Goal: Information Seeking & Learning: Learn about a topic

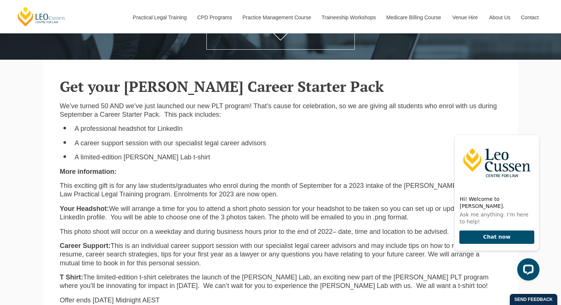
scroll to position [167, 0]
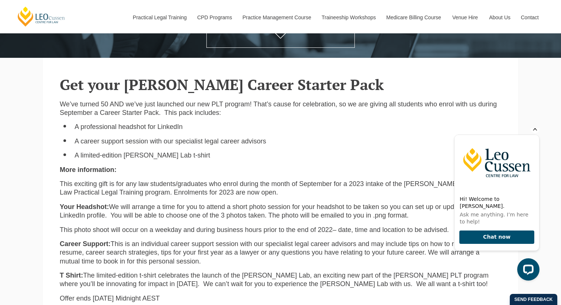
click at [534, 133] on icon "Hide greeting" at bounding box center [534, 128] width 9 height 9
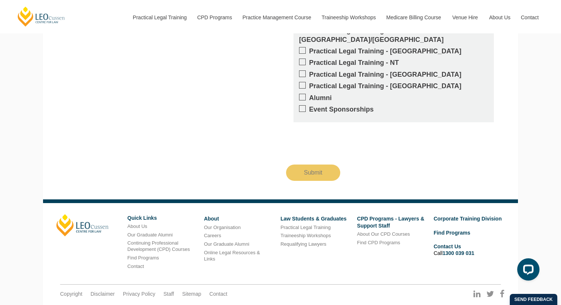
scroll to position [725, 0]
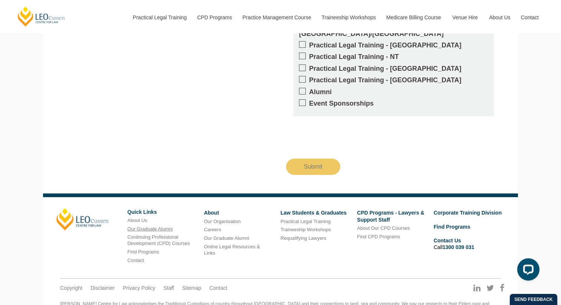
click at [165, 226] on link "Our Graduate Alumni" at bounding box center [149, 229] width 45 height 6
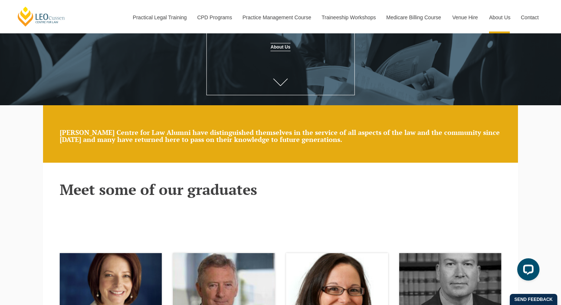
scroll to position [23, 0]
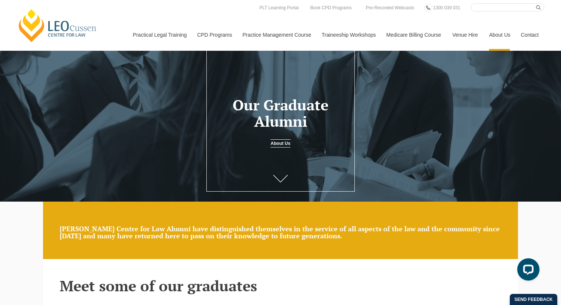
click at [534, 37] on link "Contact" at bounding box center [529, 35] width 29 height 32
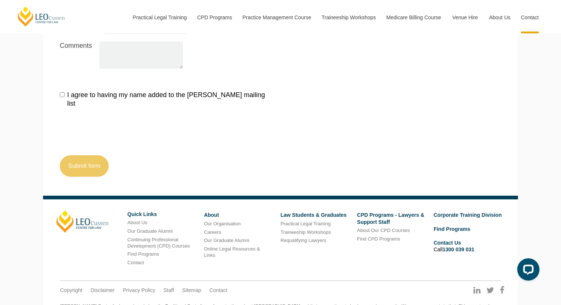
scroll to position [867, 0]
click at [147, 252] on link "Find Programs" at bounding box center [143, 255] width 32 height 6
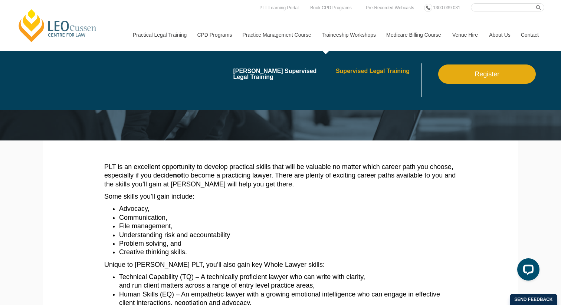
click at [358, 72] on link "Supervised Legal Training" at bounding box center [378, 71] width 84 height 6
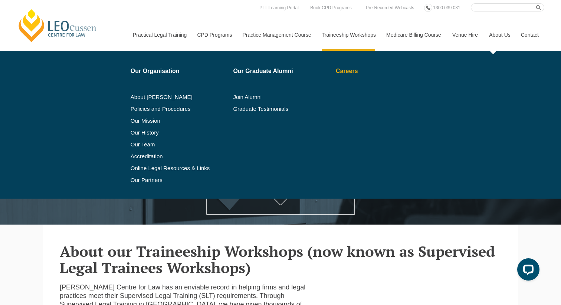
click at [344, 72] on link "Careers" at bounding box center [378, 71] width 84 height 6
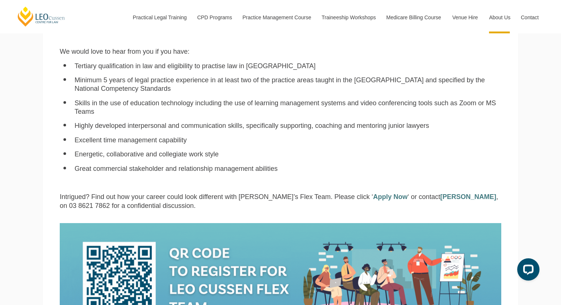
scroll to position [581, 0]
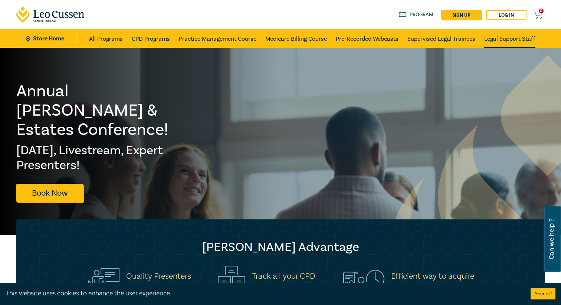
click at [501, 37] on link "Legal Support Staff" at bounding box center [509, 38] width 51 height 19
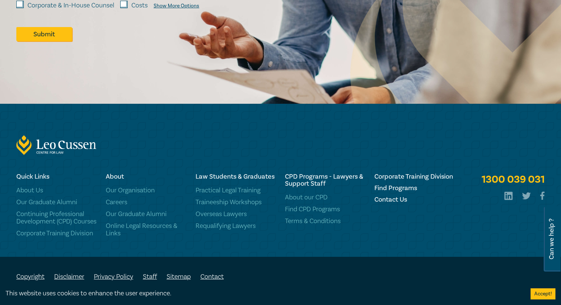
scroll to position [1241, 0]
click at [122, 199] on link "Careers" at bounding box center [146, 202] width 80 height 7
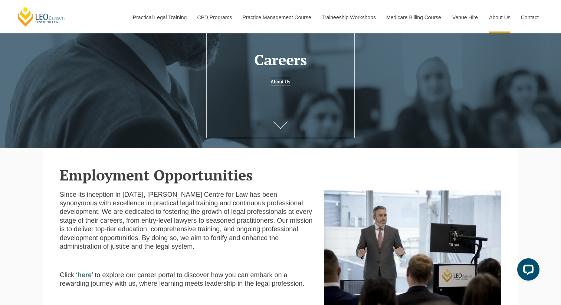
scroll to position [40, 0]
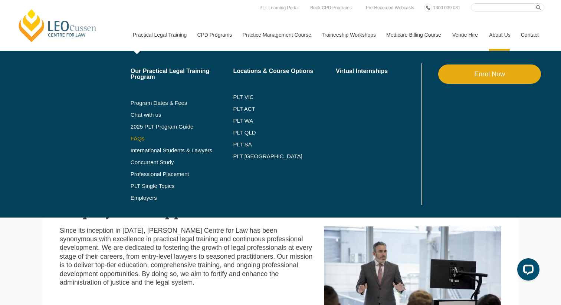
click at [132, 139] on link "FAQs" at bounding box center [182, 139] width 103 height 6
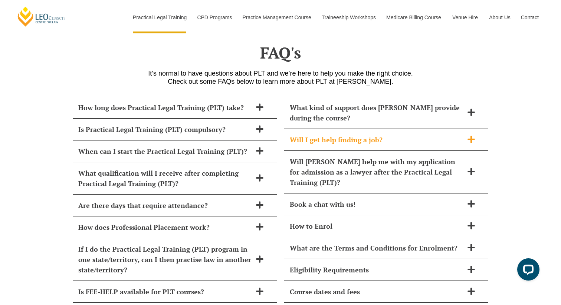
click at [343, 131] on div "Will I get help finding a job?" at bounding box center [386, 140] width 204 height 22
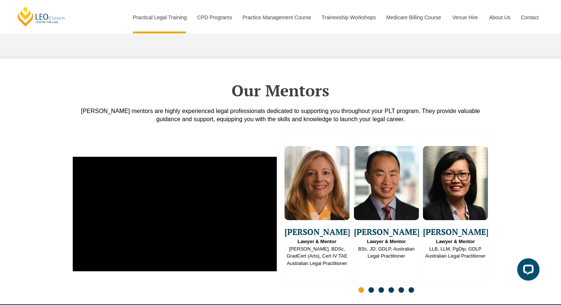
scroll to position [1803, 0]
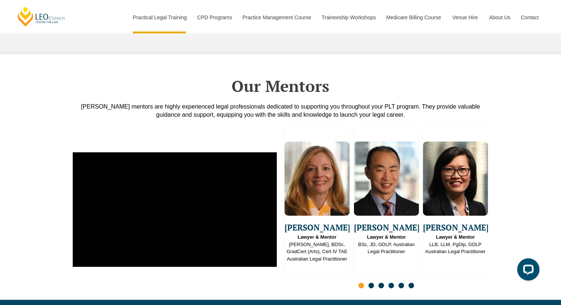
click at [373, 283] on span "Go to slide 2" at bounding box center [371, 286] width 6 height 6
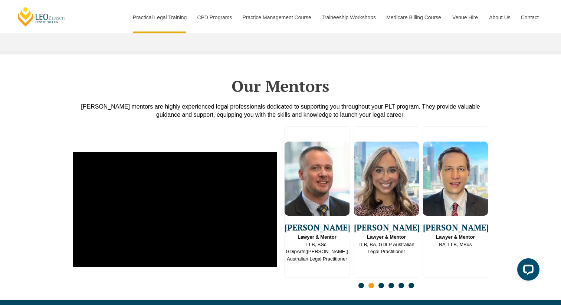
click at [383, 283] on span "Go to slide 3" at bounding box center [381, 286] width 6 height 6
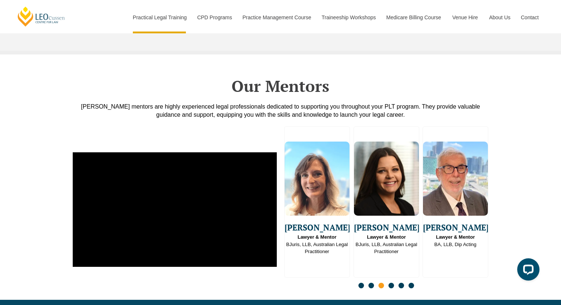
click at [390, 283] on span "Go to slide 4" at bounding box center [391, 286] width 6 height 6
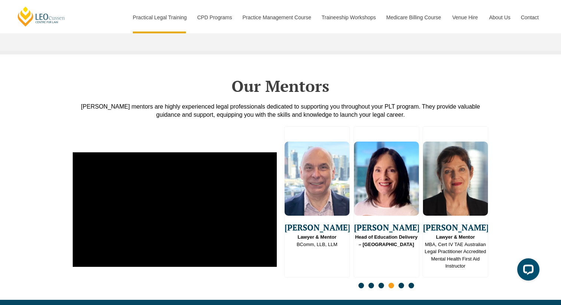
click at [399, 283] on span "Go to slide 5" at bounding box center [401, 286] width 6 height 6
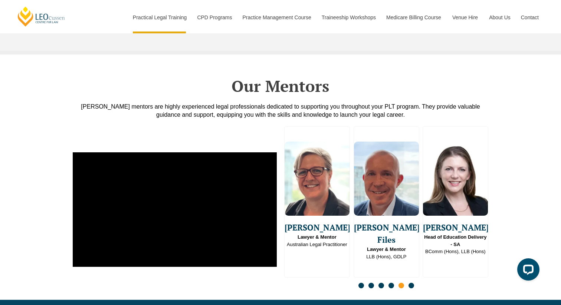
click at [412, 283] on span "Go to slide 6" at bounding box center [411, 286] width 6 height 6
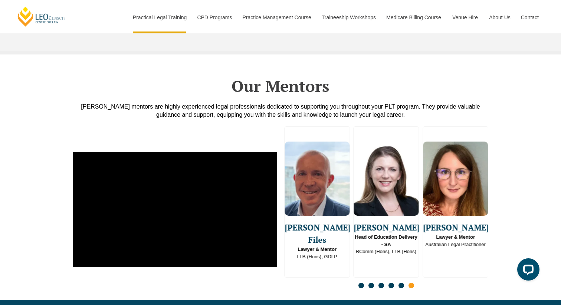
click at [360, 283] on span "Go to slide 1" at bounding box center [361, 286] width 6 height 6
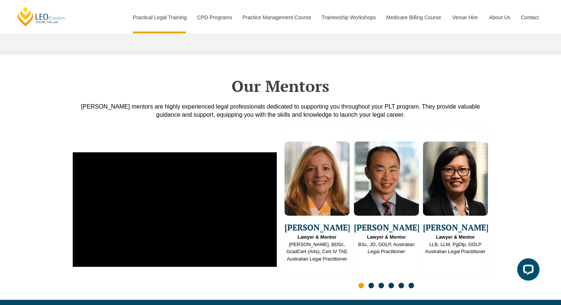
click at [334, 234] on span "Lawyer & Mentor J.D, BDSc, GradCert (Arts), Cert IV TAE Australian Legal Practi…" at bounding box center [316, 248] width 65 height 29
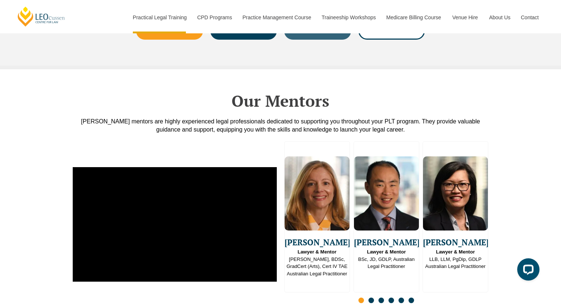
scroll to position [1785, 0]
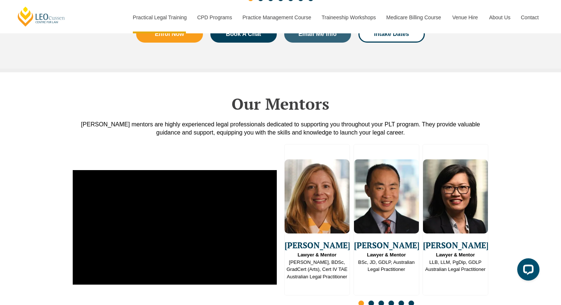
click at [314, 252] on strong "Lawyer & Mentor" at bounding box center [316, 255] width 39 height 6
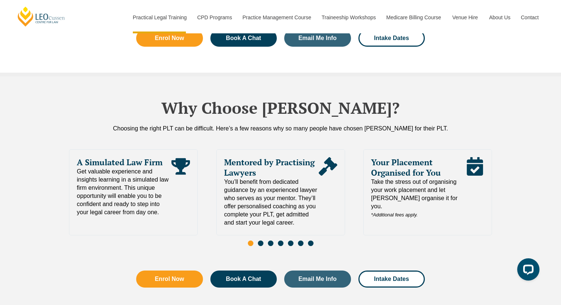
scroll to position [1539, 0]
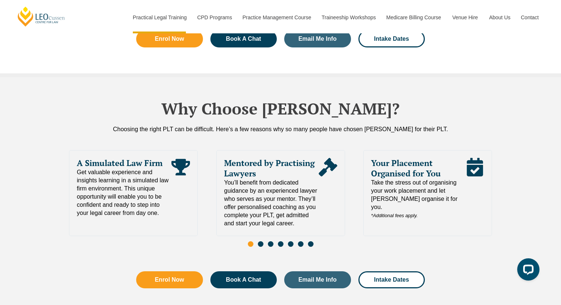
click at [262, 241] on span "Go to slide 2" at bounding box center [261, 244] width 6 height 6
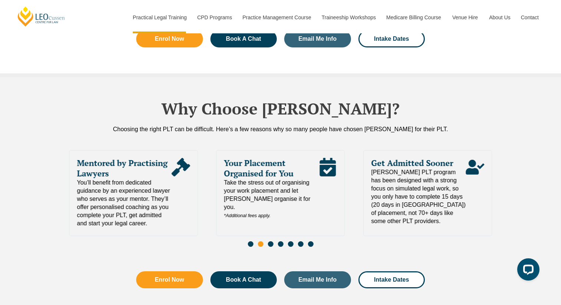
click at [270, 241] on span "Go to slide 3" at bounding box center [271, 244] width 6 height 6
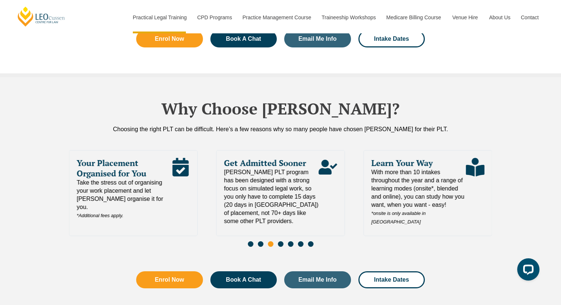
click at [280, 241] on span "Go to slide 4" at bounding box center [281, 244] width 6 height 6
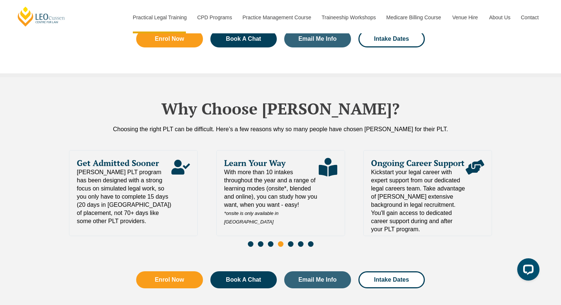
click at [291, 241] on span "Go to slide 5" at bounding box center [291, 244] width 6 height 6
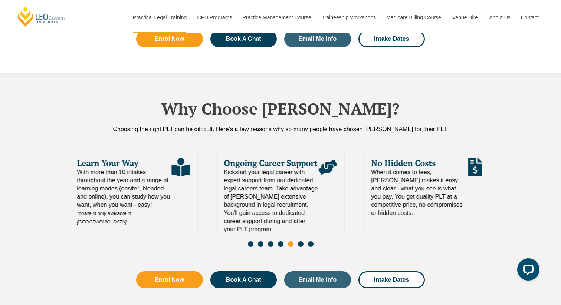
click at [252, 158] on span "Ongoing Career Support" at bounding box center [271, 163] width 95 height 10
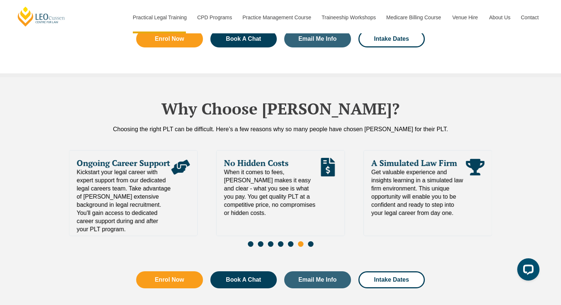
click at [252, 158] on span "No Hidden Costs" at bounding box center [271, 163] width 95 height 10
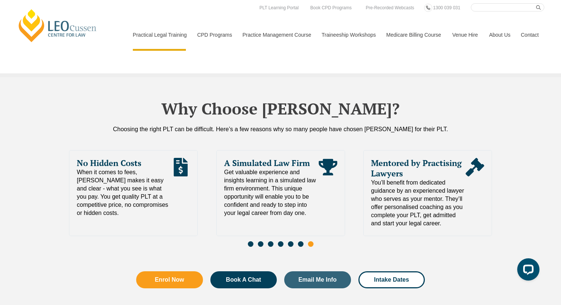
click at [533, 36] on link "Contact" at bounding box center [529, 35] width 29 height 32
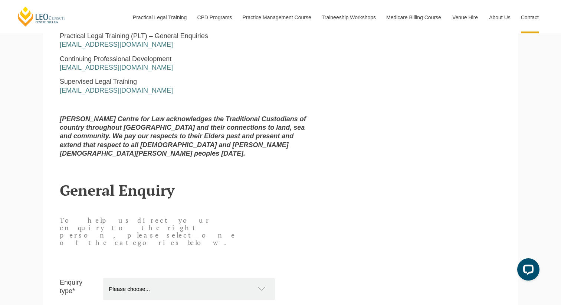
scroll to position [486, 0]
